Goal: Transaction & Acquisition: Purchase product/service

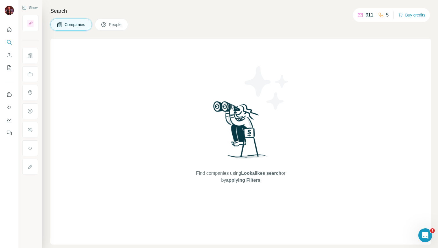
click at [368, 14] on p "911" at bounding box center [369, 15] width 8 height 7
click at [407, 13] on button "Buy credits" at bounding box center [411, 15] width 27 height 8
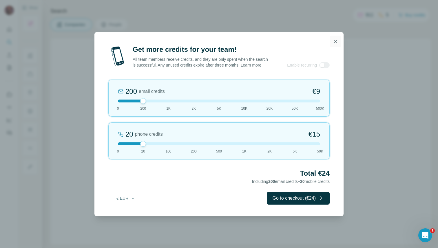
click at [335, 40] on icon "button" at bounding box center [335, 41] width 3 height 3
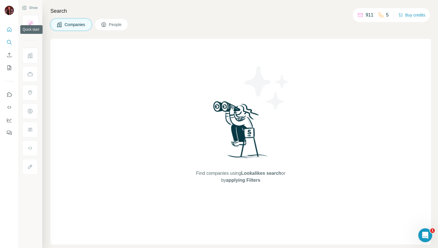
click at [8, 27] on icon "Quick start" at bounding box center [9, 30] width 6 height 6
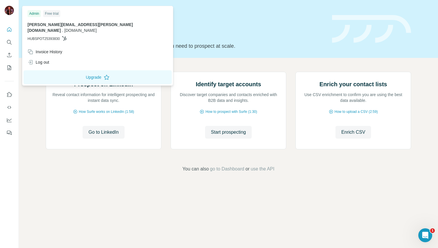
click at [12, 10] on img at bounding box center [9, 10] width 9 height 9
click at [10, 10] on img at bounding box center [9, 10] width 9 height 9
click at [63, 71] on button "Upgrade" at bounding box center [97, 77] width 148 height 14
